Goal: Task Accomplishment & Management: Manage account settings

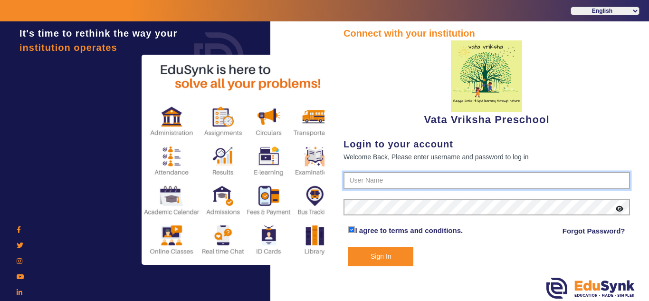
type input "9074270829"
click at [387, 261] on button "Sign In" at bounding box center [380, 256] width 65 height 19
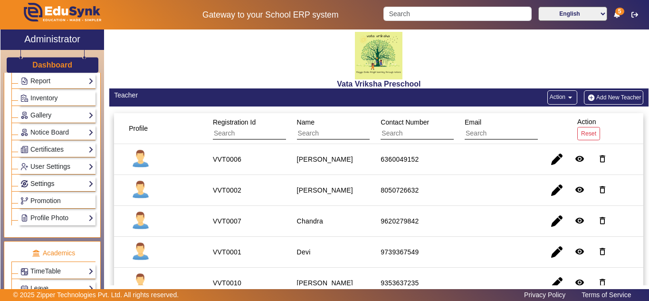
scroll to position [238, 0]
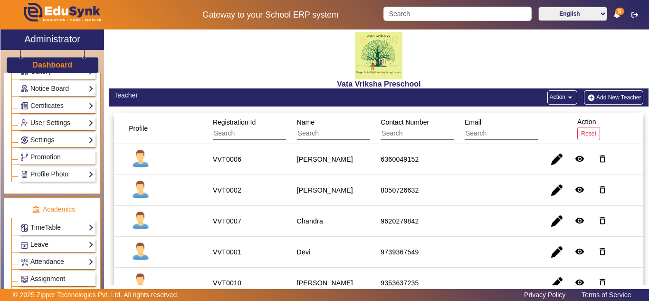
click at [48, 244] on link "Leave" at bounding box center [56, 244] width 73 height 11
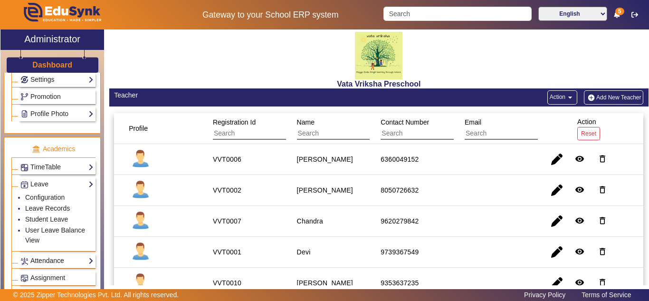
scroll to position [317, 0]
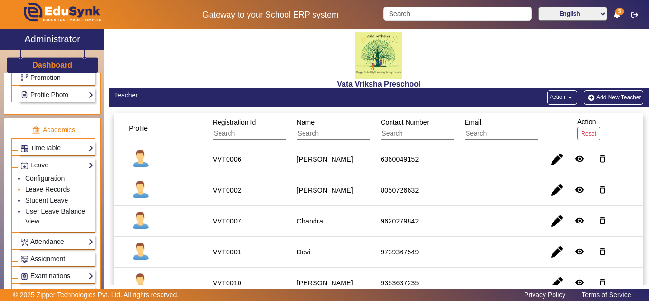
drag, startPoint x: 46, startPoint y: 180, endPoint x: 45, endPoint y: 185, distance: 5.7
click at [46, 180] on link "Configuration" at bounding box center [44, 178] width 39 height 8
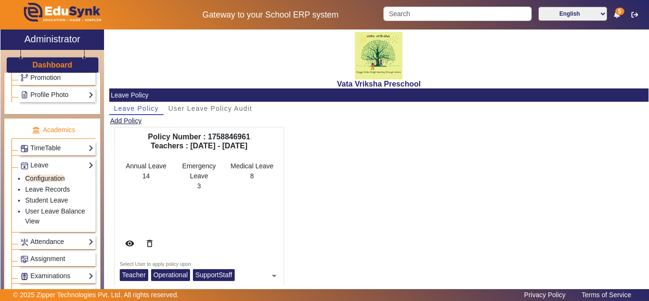
scroll to position [17, 0]
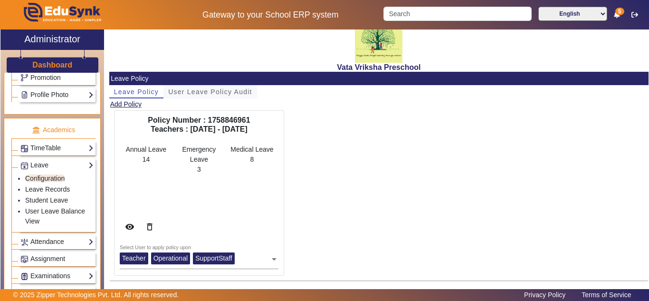
click at [210, 90] on span "User Leave Policy Audit" at bounding box center [210, 91] width 84 height 7
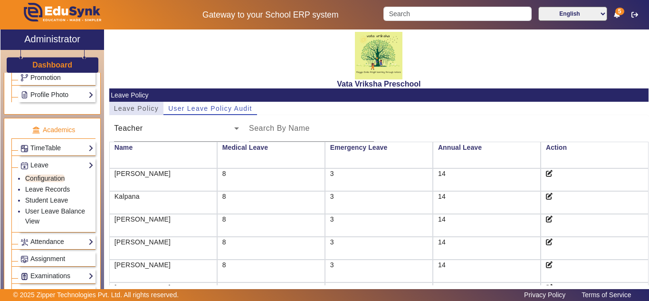
click at [145, 107] on span "Leave Policy" at bounding box center [136, 108] width 45 height 7
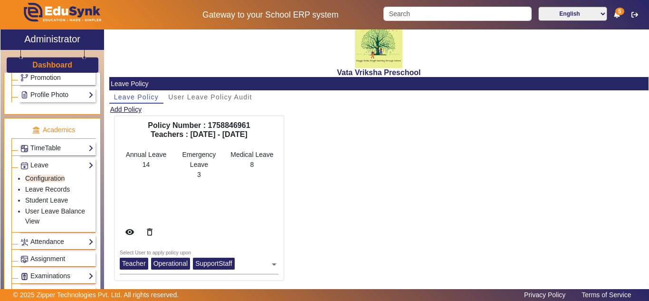
scroll to position [17, 0]
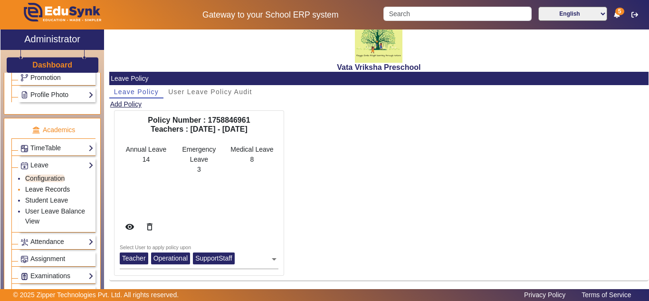
click at [45, 187] on link "Leave Records" at bounding box center [47, 189] width 45 height 8
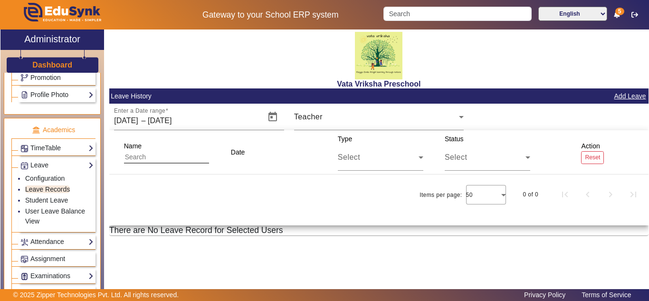
click at [630, 96] on button "Add Leave" at bounding box center [630, 96] width 34 height 12
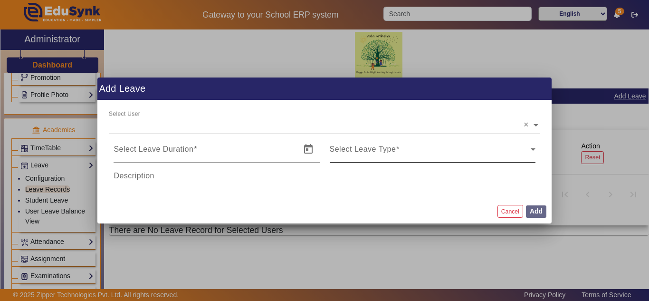
click at [422, 144] on div "Select Leave Type Select Leave Type" at bounding box center [433, 149] width 206 height 27
click at [413, 149] on div "Select Leave Type" at bounding box center [430, 152] width 201 height 11
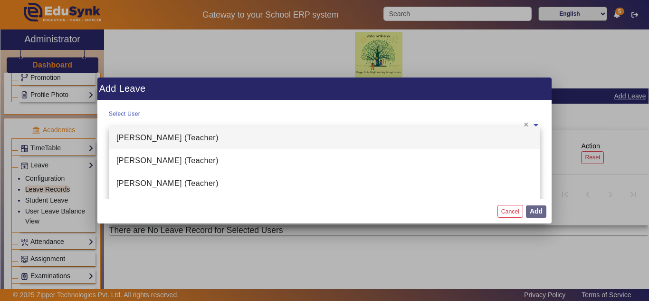
click at [297, 123] on input "text" at bounding box center [324, 124] width 431 height 11
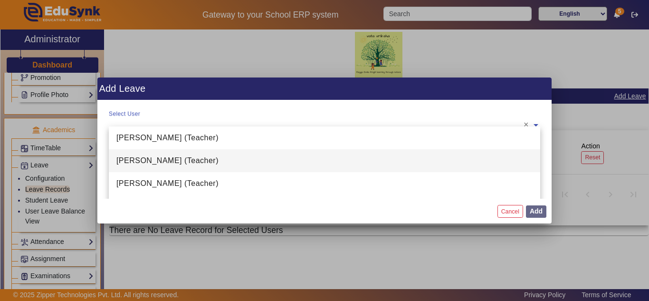
click at [176, 160] on span "Bharathi (Teacher)" at bounding box center [167, 160] width 102 height 8
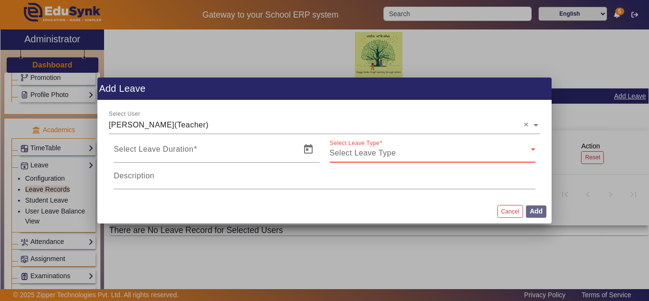
click at [446, 152] on div "Select Leave Type" at bounding box center [430, 152] width 201 height 11
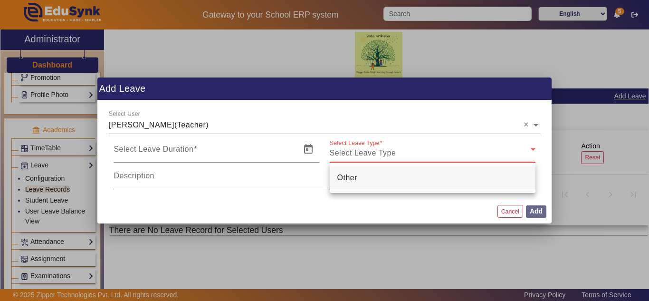
click at [446, 152] on div at bounding box center [324, 150] width 649 height 301
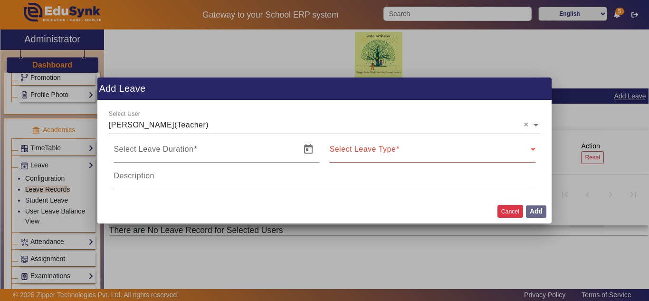
click at [504, 210] on button "Cancel" at bounding box center [510, 211] width 26 height 13
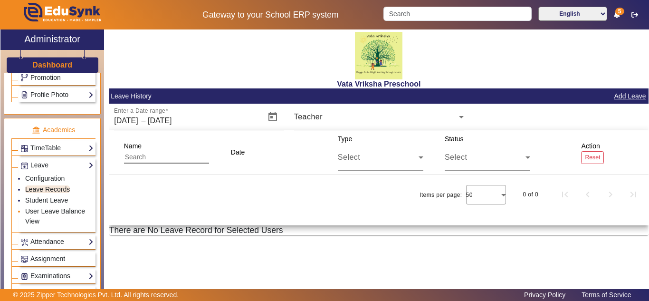
click at [36, 212] on link "User Leave Balance View" at bounding box center [55, 216] width 60 height 18
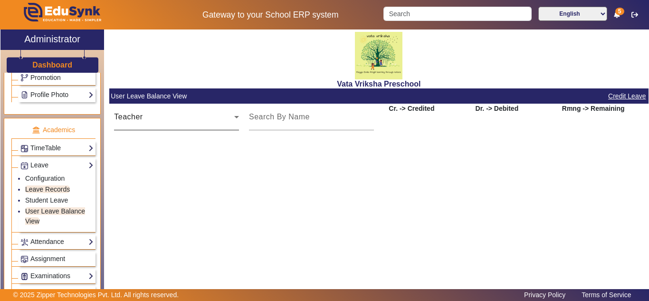
click at [217, 124] on div "Teacher" at bounding box center [176, 117] width 125 height 27
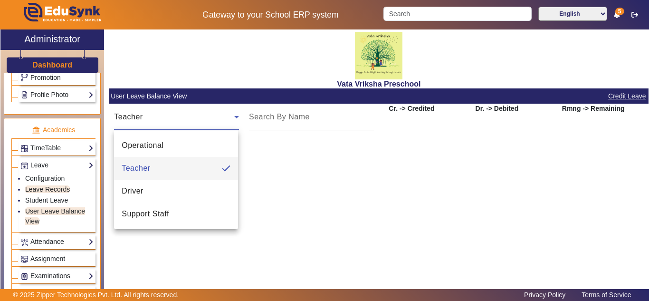
click at [57, 181] on div at bounding box center [324, 150] width 649 height 301
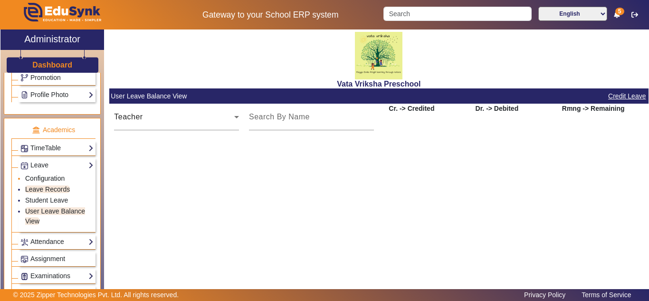
click at [57, 177] on link "Configuration" at bounding box center [44, 178] width 39 height 8
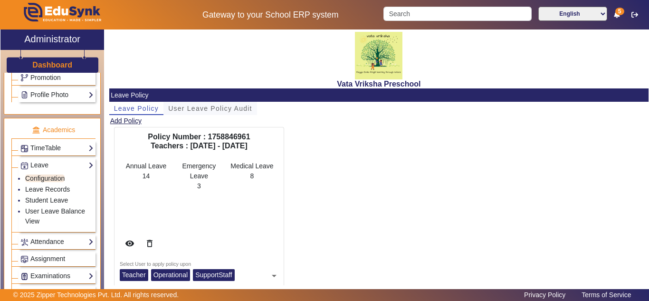
click at [184, 108] on span "User Leave Policy Audit" at bounding box center [210, 108] width 84 height 7
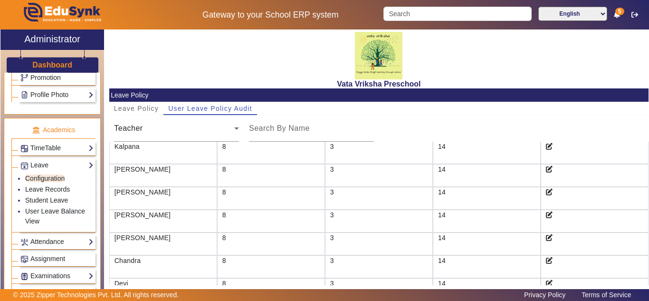
scroll to position [69, 0]
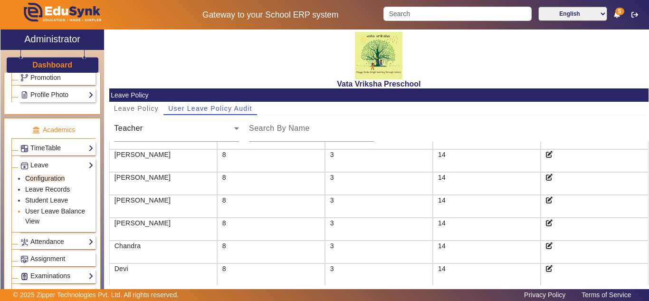
click at [30, 217] on li "User Leave Balance View" at bounding box center [59, 216] width 68 height 21
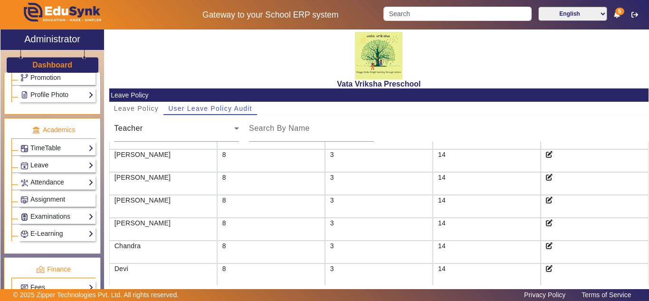
click at [44, 167] on link "Leave" at bounding box center [56, 165] width 73 height 11
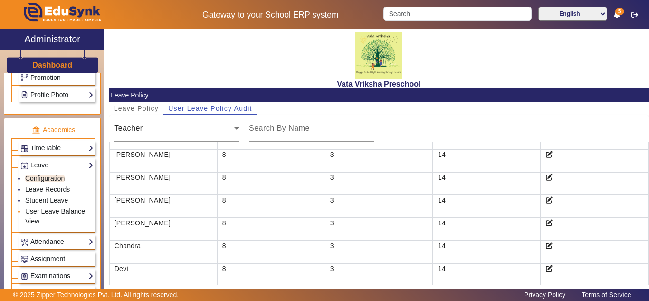
click at [30, 211] on link "User Leave Balance View" at bounding box center [55, 216] width 60 height 18
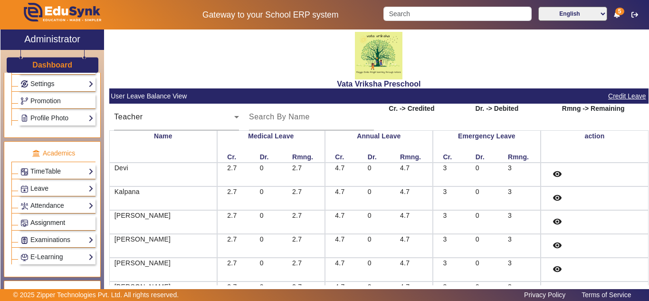
scroll to position [317, 0]
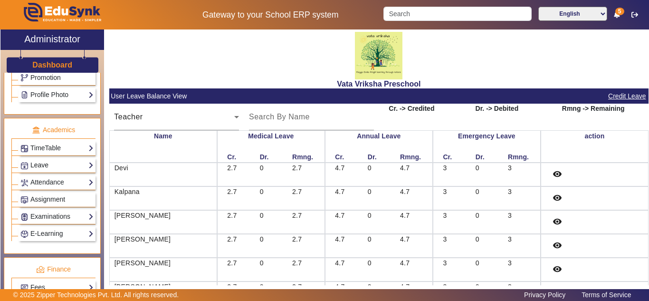
click at [36, 164] on link "Leave" at bounding box center [56, 165] width 73 height 11
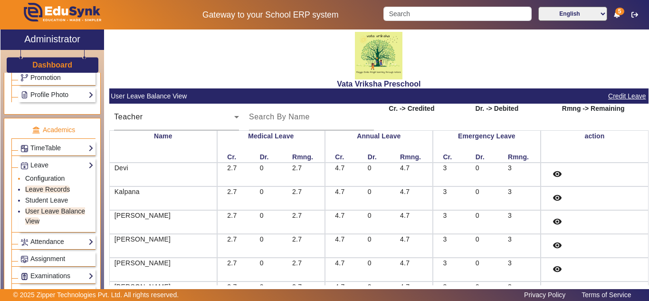
click at [46, 178] on link "Configuration" at bounding box center [44, 178] width 39 height 8
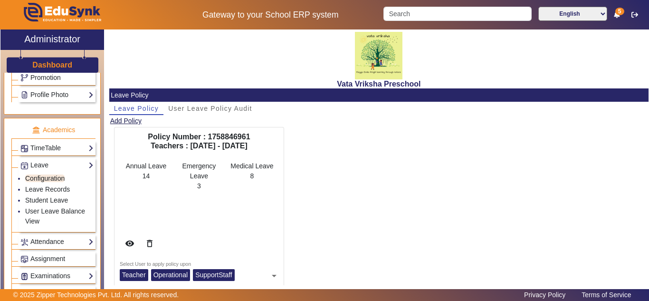
scroll to position [17, 0]
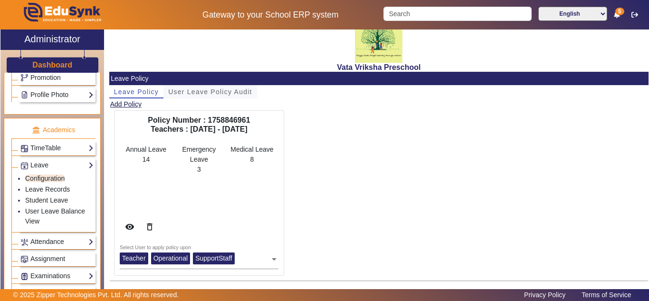
click at [199, 91] on span "User Leave Policy Audit" at bounding box center [210, 91] width 84 height 7
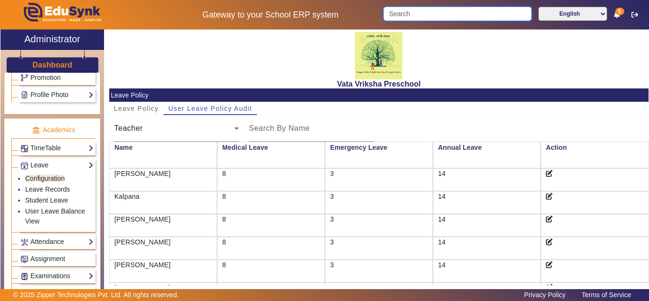
drag, startPoint x: 430, startPoint y: 28, endPoint x: 0, endPoint y: 202, distance: 464.4
drag, startPoint x: 0, startPoint y: 202, endPoint x: 39, endPoint y: 191, distance: 40.5
click at [35, 191] on link "Leave Records" at bounding box center [47, 189] width 45 height 8
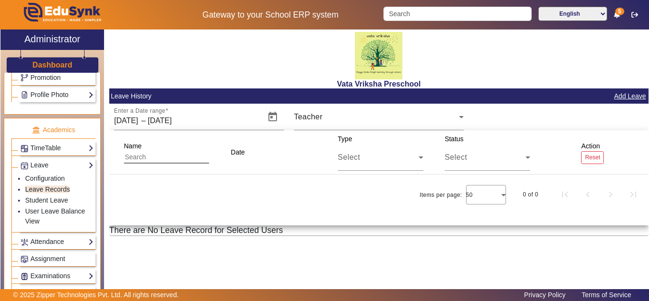
click at [630, 95] on button "Add Leave" at bounding box center [630, 96] width 34 height 12
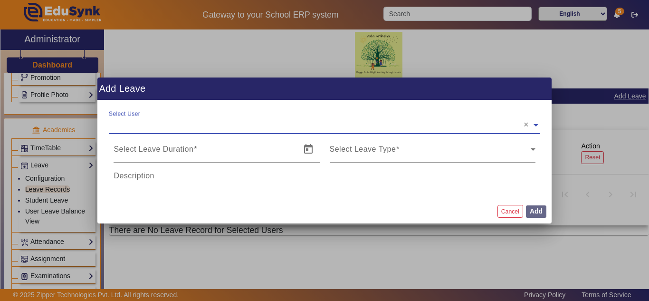
click at [371, 127] on ng-select "Select User ×" at bounding box center [324, 123] width 431 height 27
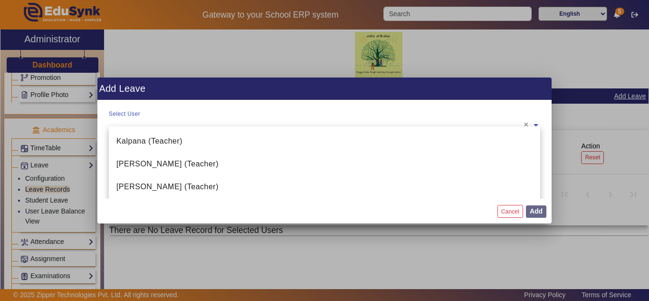
scroll to position [114, 0]
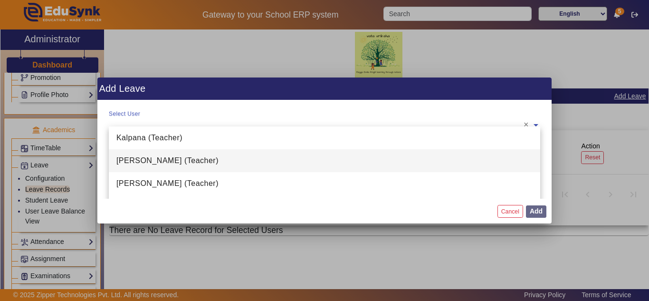
click at [198, 162] on div "Pavithra Bai (Teacher)" at bounding box center [324, 160] width 431 height 23
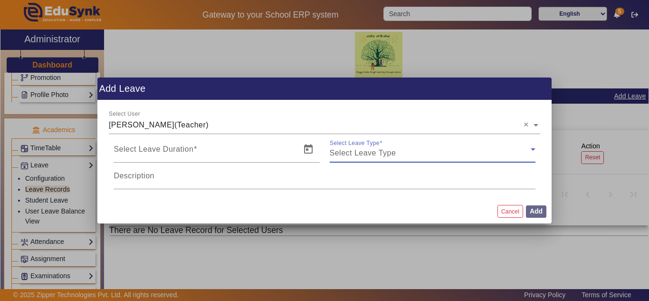
click at [422, 154] on div "Select Leave Type" at bounding box center [430, 152] width 201 height 11
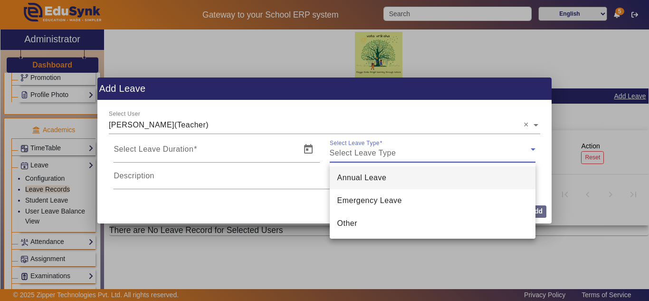
click at [204, 204] on div at bounding box center [324, 150] width 649 height 301
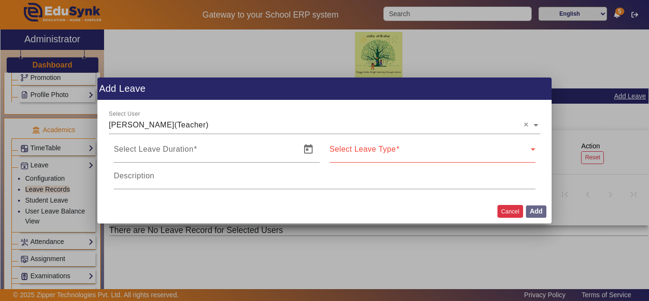
click at [504, 210] on button "Cancel" at bounding box center [510, 211] width 26 height 13
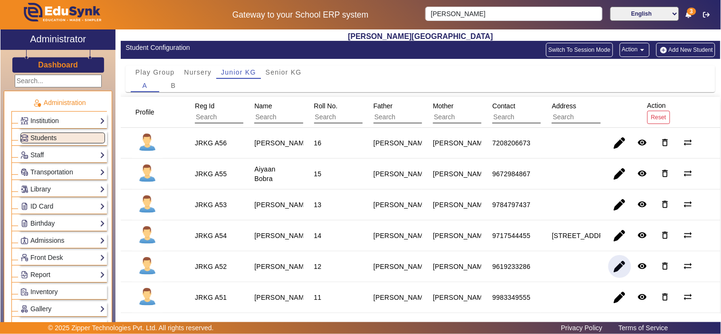
scroll to position [88, 0]
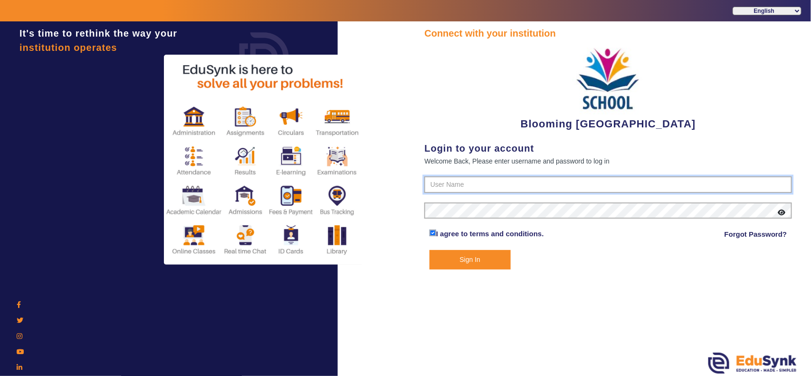
type input "4141419999"
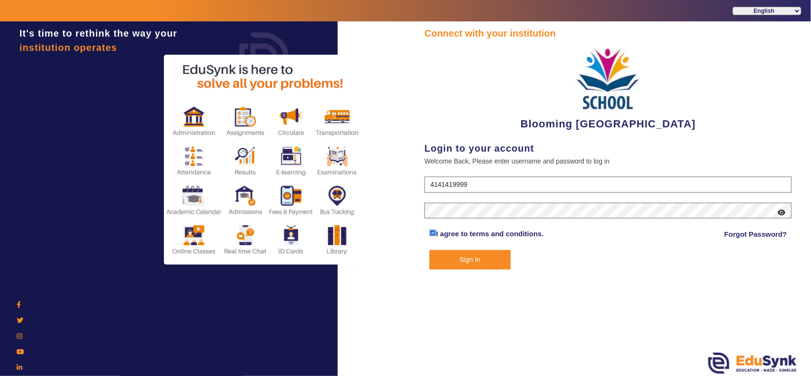
click at [487, 259] on button "Sign In" at bounding box center [469, 259] width 81 height 19
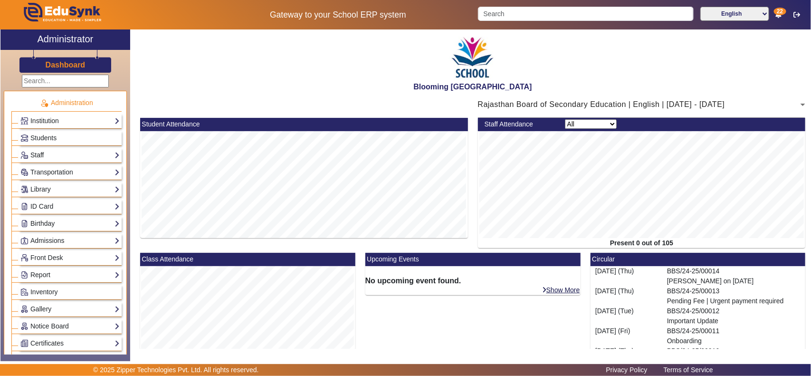
click at [35, 157] on link "Staff" at bounding box center [69, 155] width 99 height 11
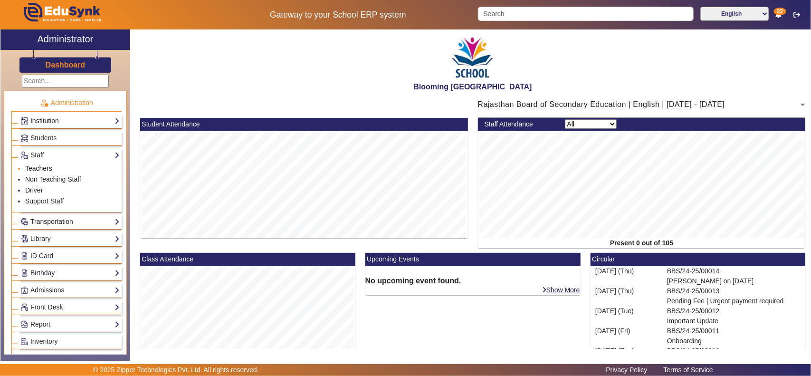
click at [38, 168] on link "Teachers" at bounding box center [38, 168] width 27 height 8
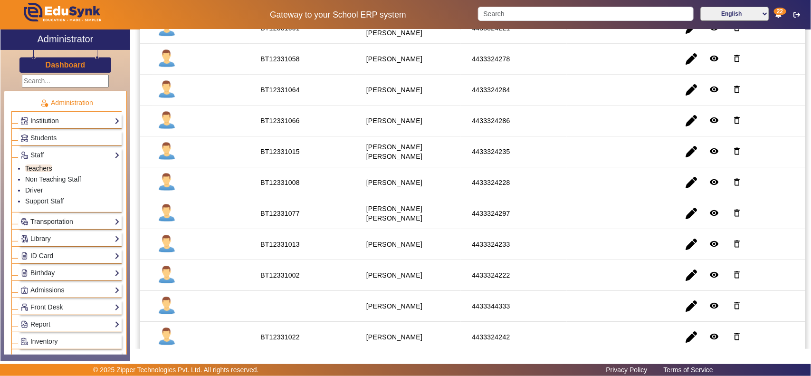
scroll to position [1380, 0]
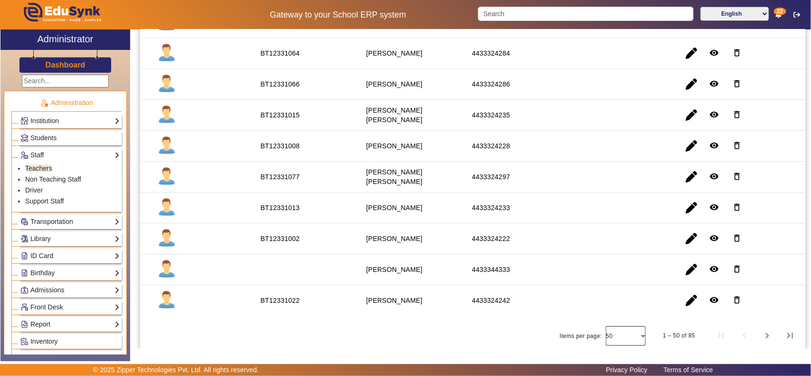
click at [626, 334] on div at bounding box center [626, 335] width 40 height 23
click at [619, 288] on span "100" at bounding box center [614, 287] width 13 height 11
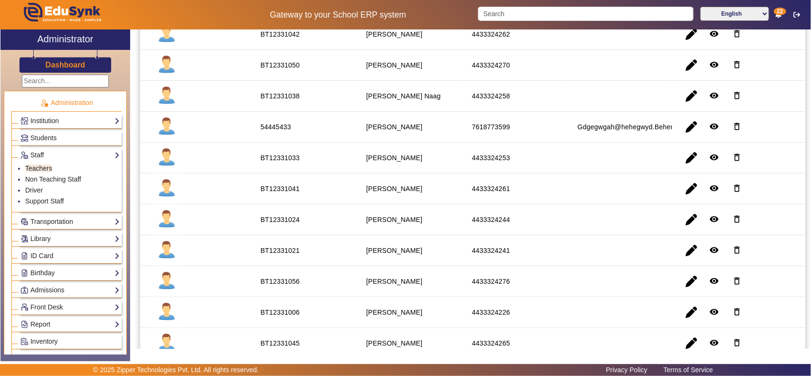
scroll to position [1673, 0]
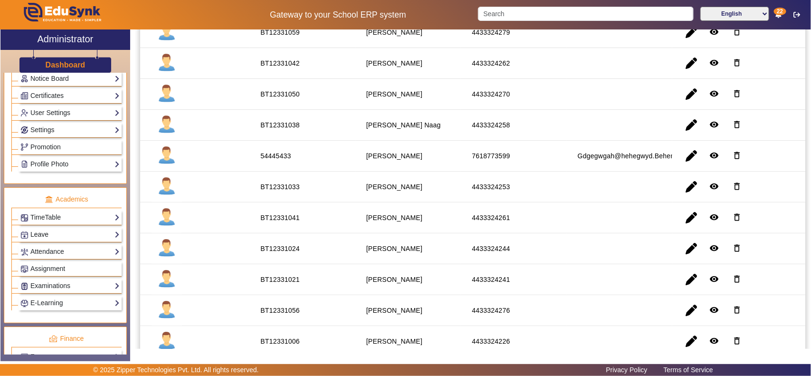
click at [55, 240] on link "Leave" at bounding box center [69, 234] width 99 height 11
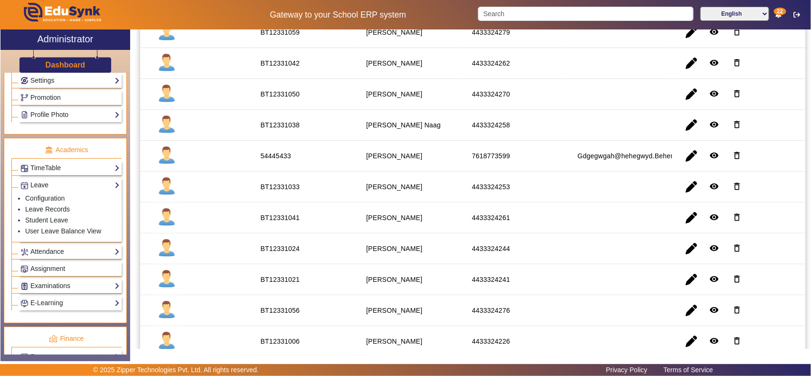
scroll to position [248, 0]
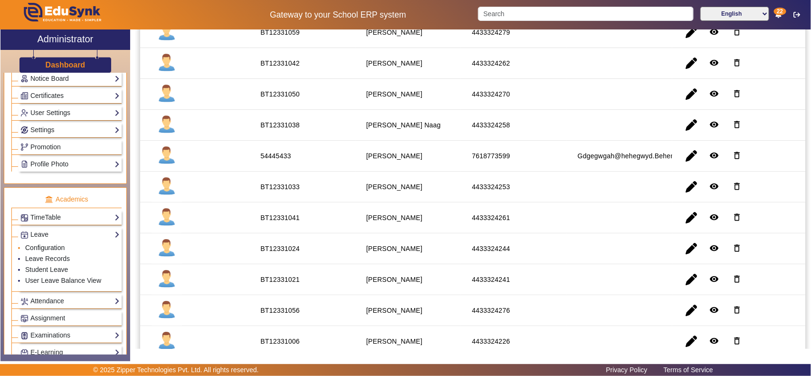
click at [47, 251] on link "Configuration" at bounding box center [44, 248] width 39 height 8
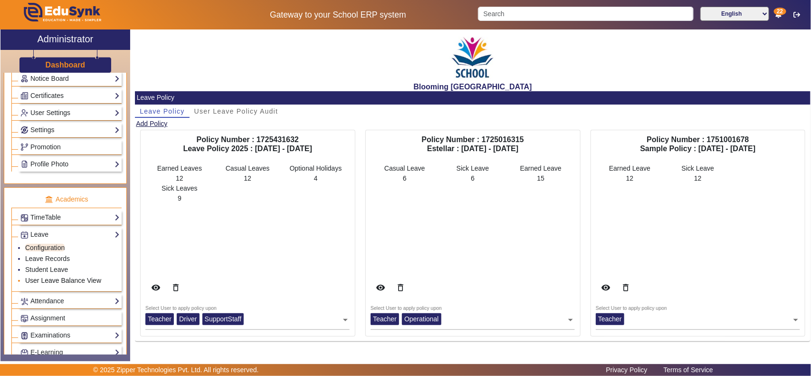
click at [56, 284] on link "User Leave Balance View" at bounding box center [63, 280] width 76 height 8
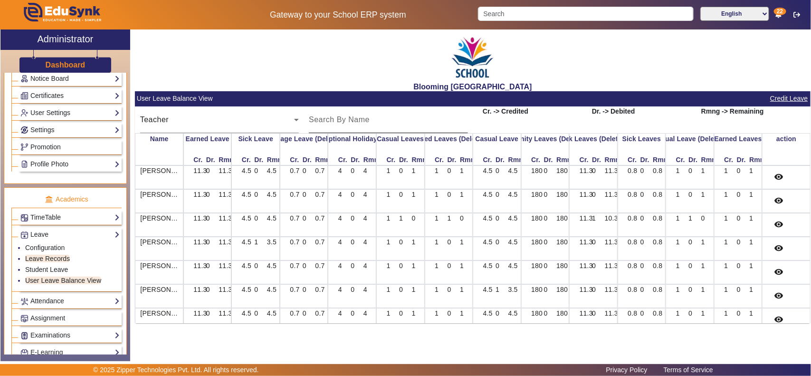
click at [353, 123] on input at bounding box center [388, 119] width 159 height 11
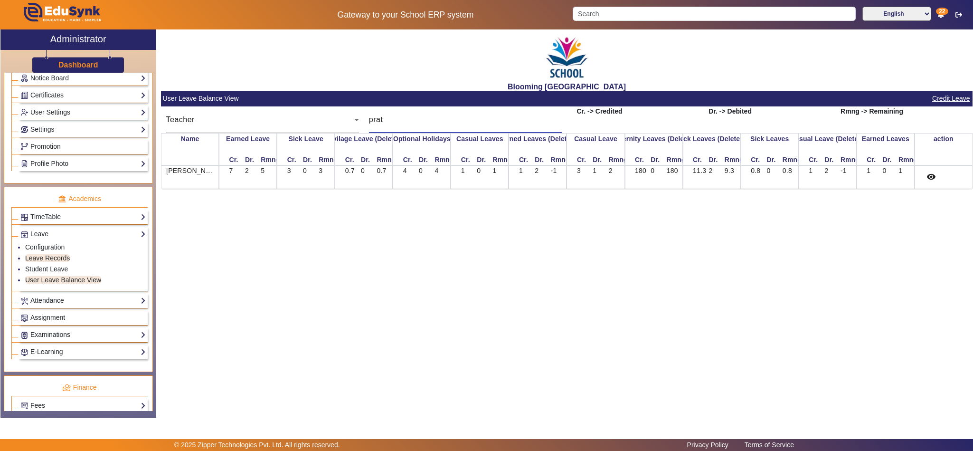
scroll to position [248, 0]
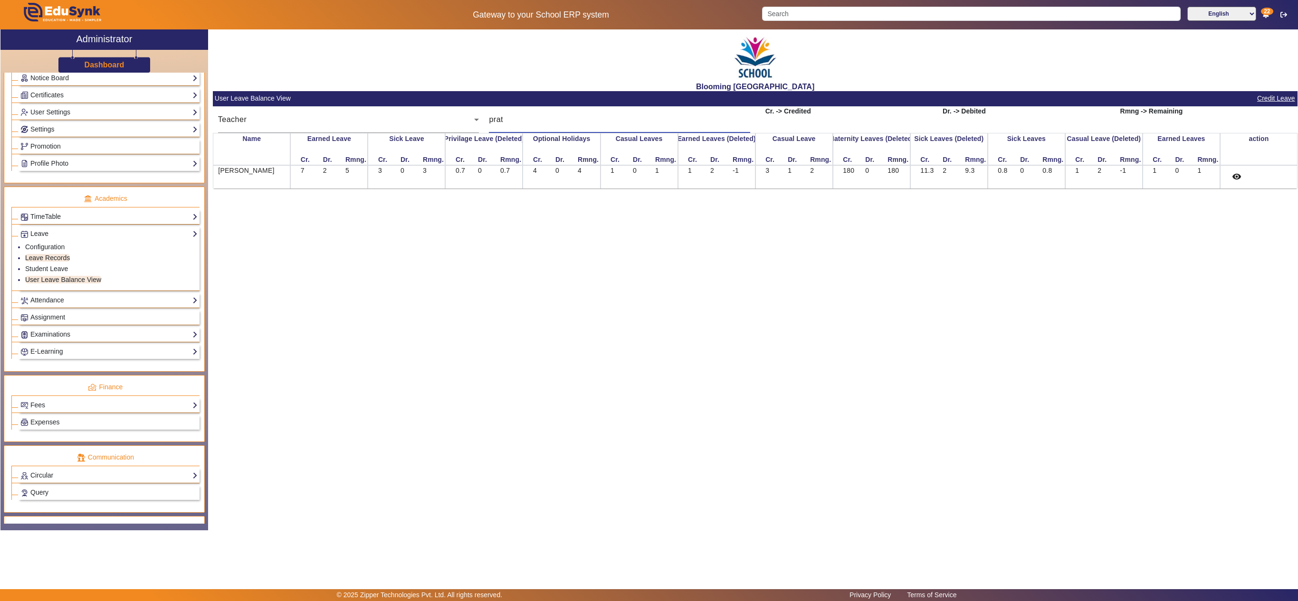
type input "prat"
click at [810, 98] on button "Credit Leave" at bounding box center [1275, 99] width 39 height 12
click at [810, 100] on button "Credit Leave" at bounding box center [1275, 99] width 39 height 12
click at [810, 181] on mat-icon "remove_red_eye" at bounding box center [1237, 177] width 10 height 10
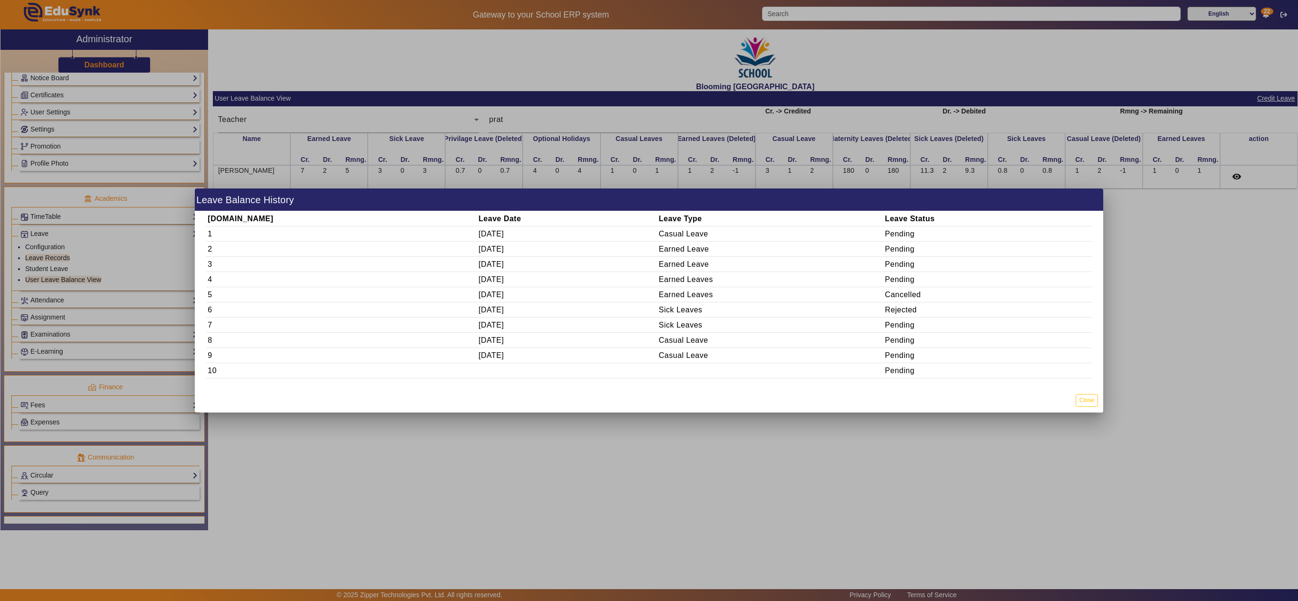
click at [810, 321] on div at bounding box center [649, 300] width 1298 height 601
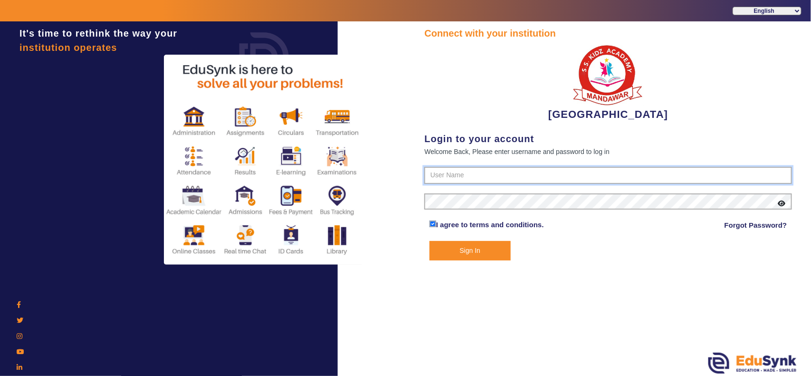
type input "9928895959"
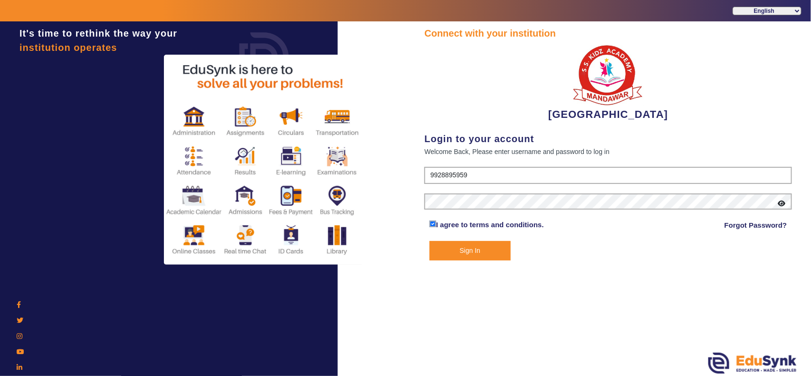
click at [487, 246] on button "Sign In" at bounding box center [469, 250] width 81 height 19
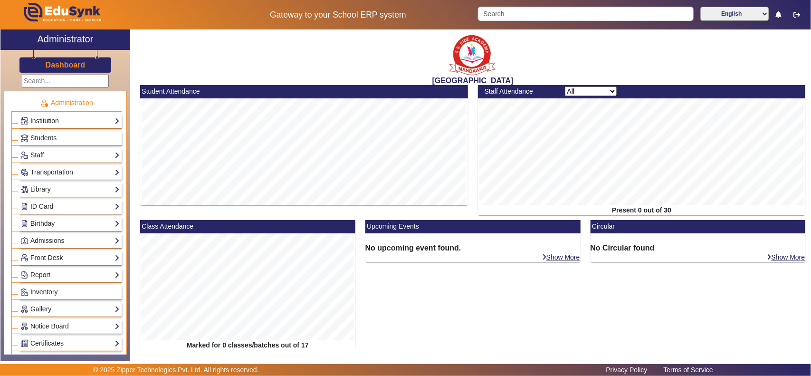
scroll to position [396, 0]
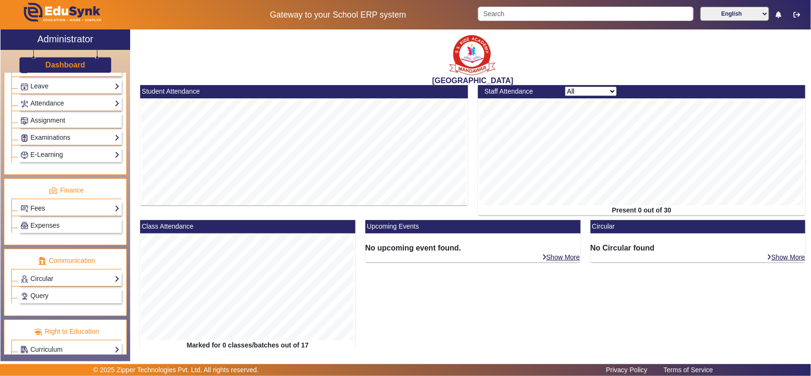
click at [46, 214] on link "Fees" at bounding box center [69, 208] width 99 height 11
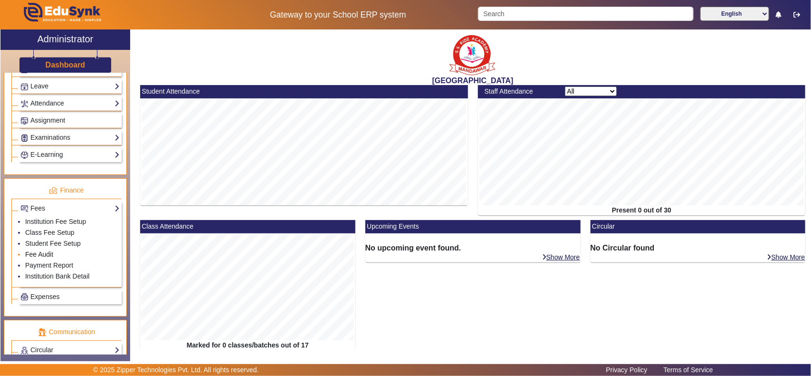
click at [35, 258] on link "Fee Audit" at bounding box center [39, 254] width 28 height 8
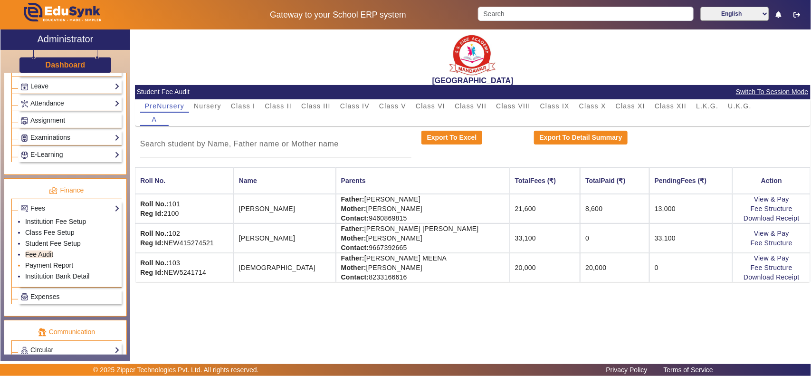
click at [53, 269] on link "Payment Report" at bounding box center [49, 265] width 48 height 8
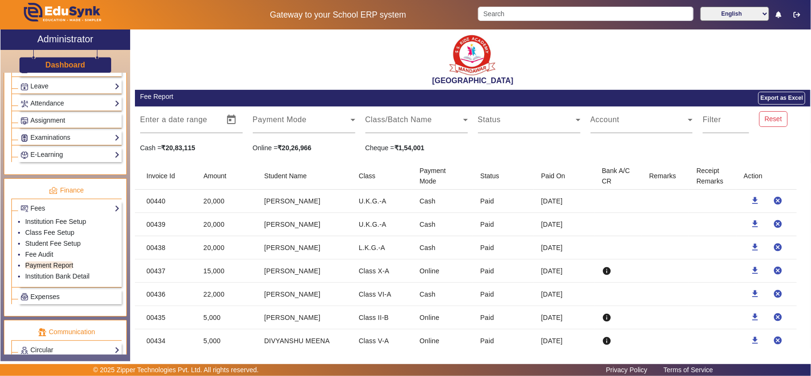
scroll to position [99, 0]
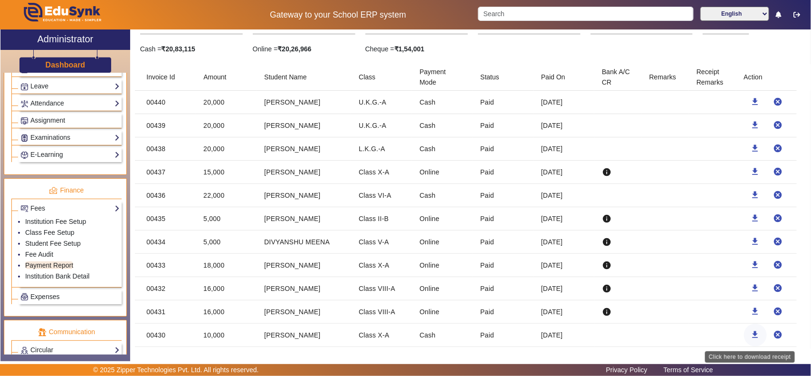
click at [751, 334] on mat-icon "download" at bounding box center [756, 335] width 10 height 10
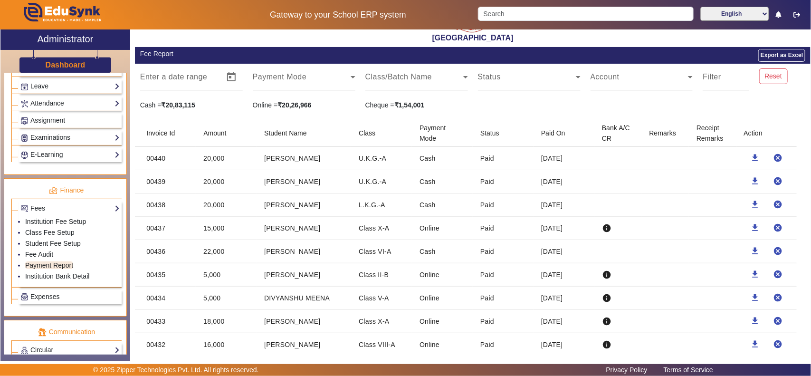
scroll to position [0, 0]
